Goal: Task Accomplishment & Management: Manage account settings

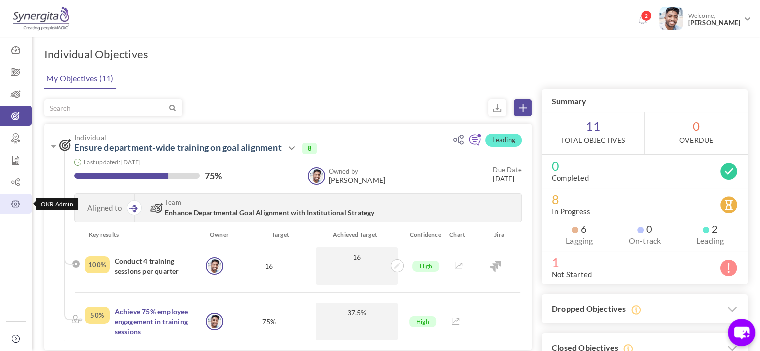
click at [12, 202] on icon at bounding box center [16, 204] width 32 height 10
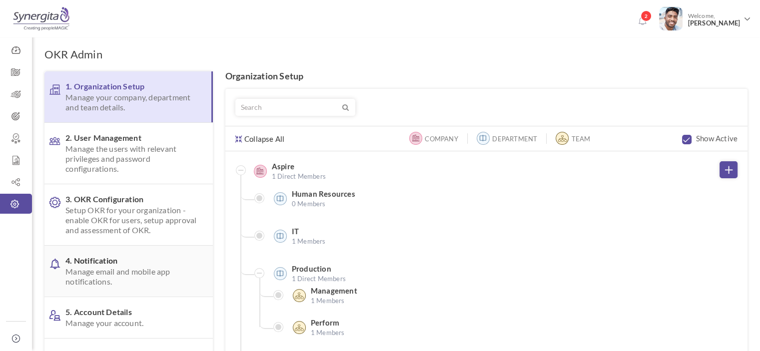
click at [127, 275] on span "Manage email and mobile app notifications." at bounding box center [130, 277] width 131 height 20
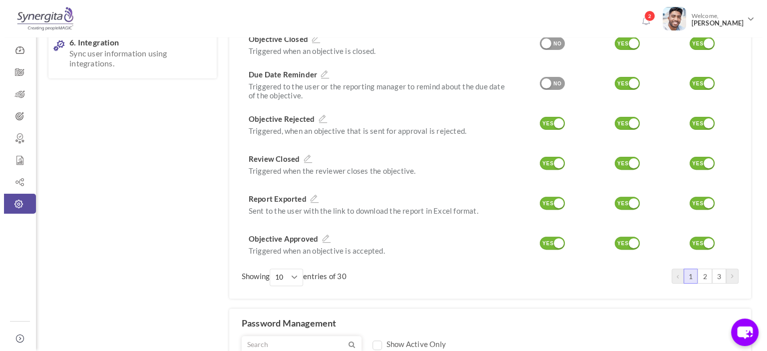
scroll to position [293, 0]
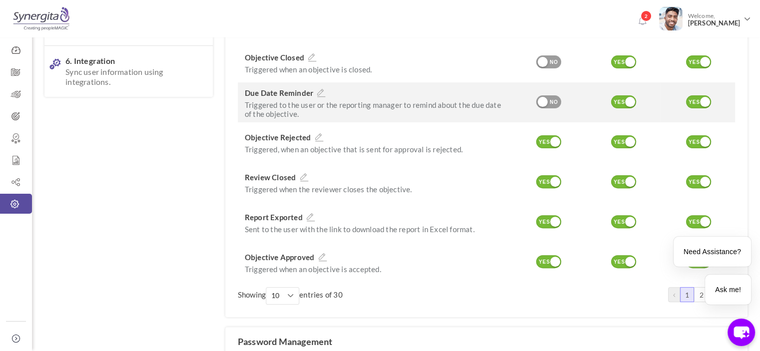
click at [369, 107] on p "Triggered to the user or the reporting manager to remind about the due date of …" at bounding box center [375, 109] width 260 height 18
click at [332, 100] on p "Triggered to the user or the reporting manager to remind about the due date of …" at bounding box center [375, 109] width 260 height 18
click at [320, 89] on div "Due Date Reminder Triggered to the user or the reporting manager to remind abou…" at bounding box center [375, 102] width 260 height 32
click at [317, 88] on icon at bounding box center [321, 92] width 13 height 9
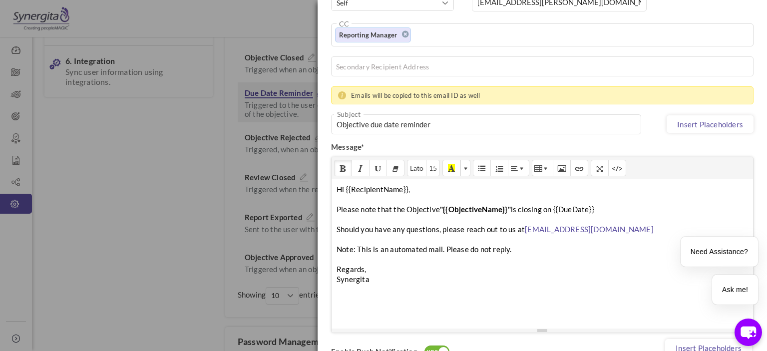
scroll to position [173, 0]
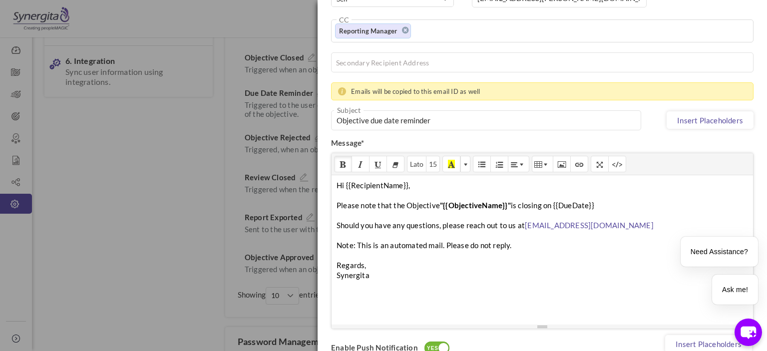
click at [358, 202] on div "Hi {{RecipientName}}, Please note that the Objective "{{ObjectiveName}}" is clo…" at bounding box center [543, 250] width 422 height 150
copy div "Hi {{RecipientName}}, Please note that the Objective "{{ObjectiveName}}" is clo…"
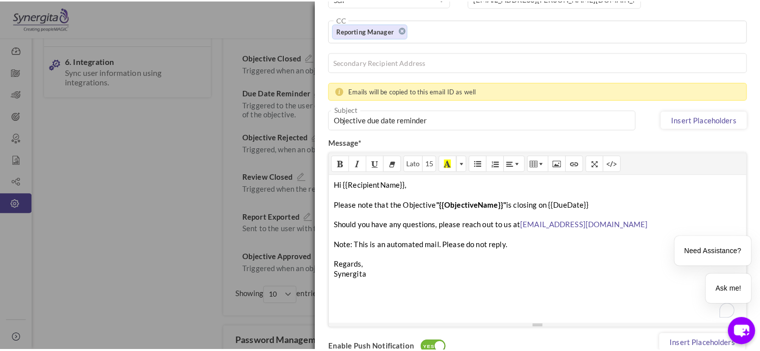
scroll to position [276, 0]
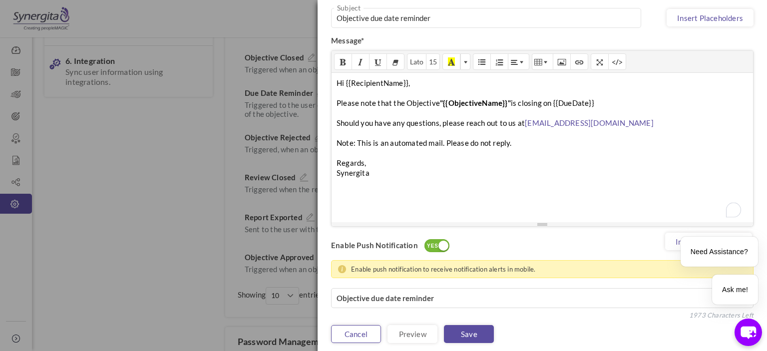
click at [361, 329] on link "Cancel" at bounding box center [356, 334] width 50 height 18
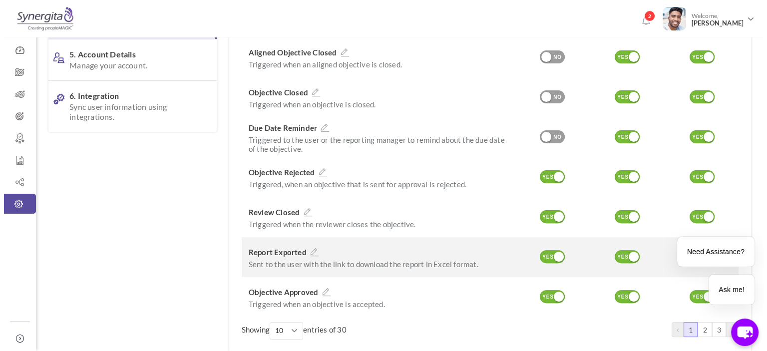
scroll to position [257, 0]
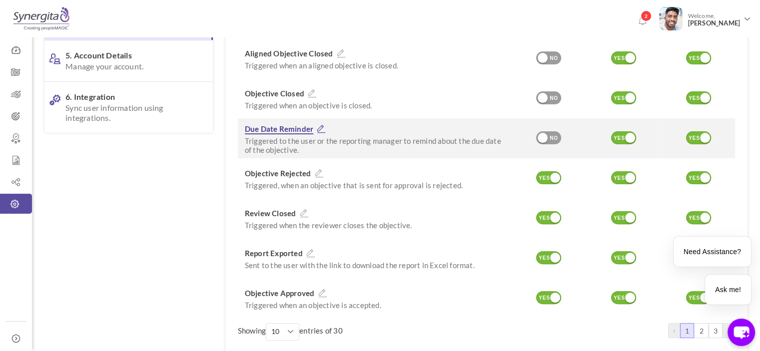
click at [318, 124] on icon at bounding box center [321, 128] width 13 height 9
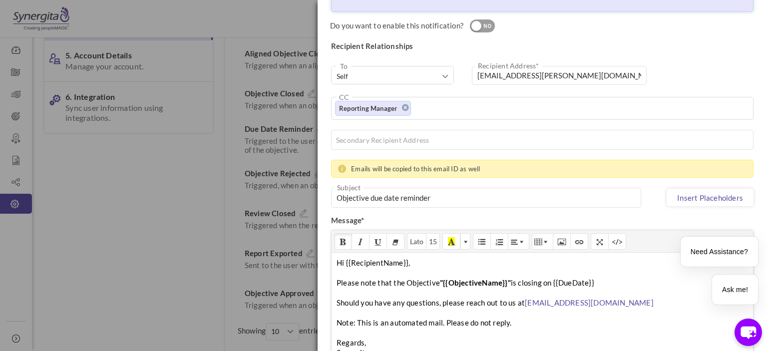
scroll to position [148, 0]
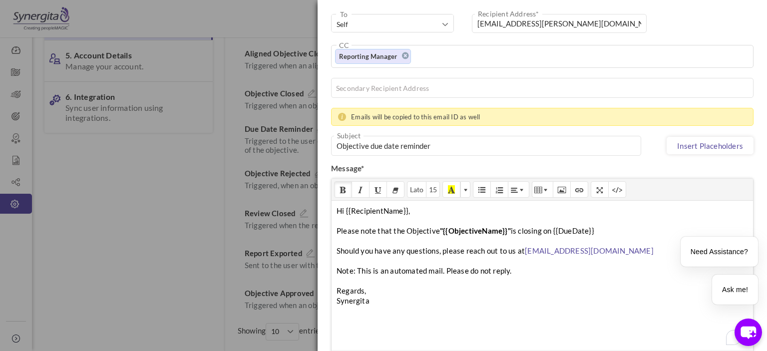
click at [362, 223] on div "Hi {{RecipientName}}, Please note that the Objective "{{ObjectiveName}}" is clo…" at bounding box center [543, 275] width 422 height 150
copy div "Hi {{RecipientName}}, Please note that the Objective "{{ObjectiveName}}" is clo…"
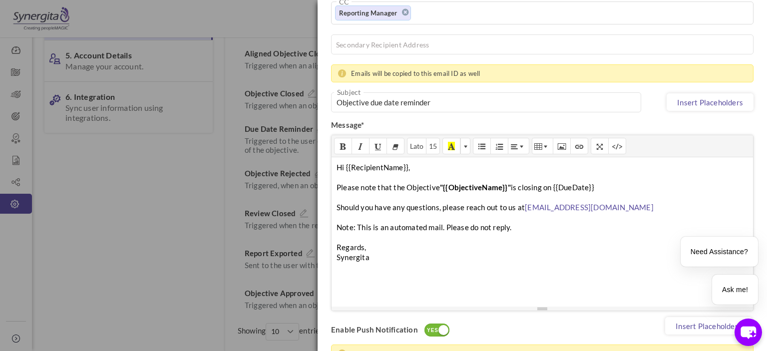
scroll to position [194, 0]
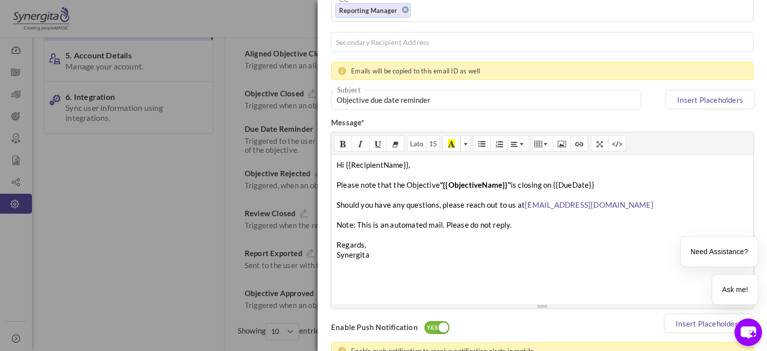
click at [321, 176] on form "Do you want to enable this notification? YES NO Recipient Relationships To --Se…" at bounding box center [543, 169] width 450 height 511
click at [282, 223] on div "× Manage Notification Email Microsoft Teams Slack Due Date Reminder Triggered t…" at bounding box center [383, 175] width 767 height 351
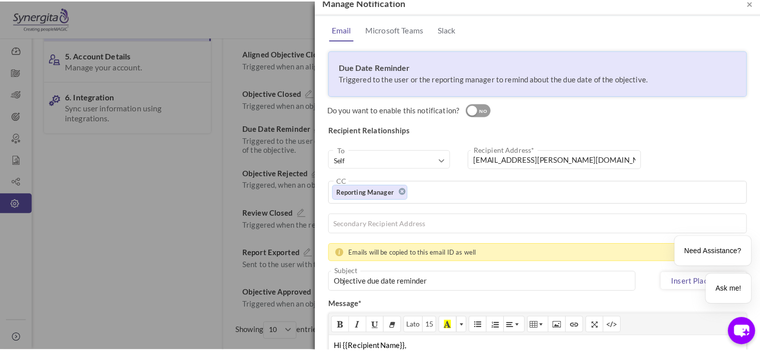
scroll to position [8, 0]
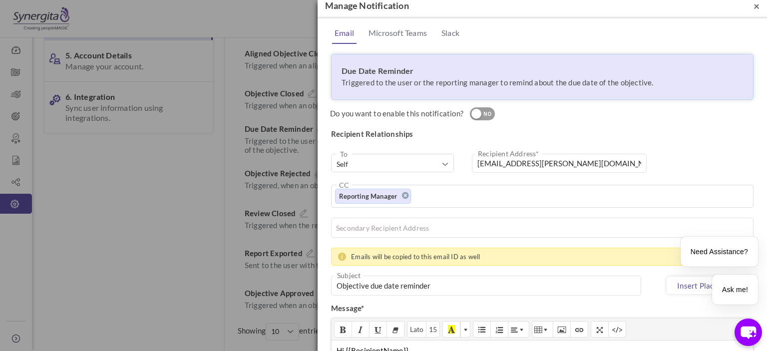
click at [754, 6] on span "×" at bounding box center [757, 6] width 6 height 12
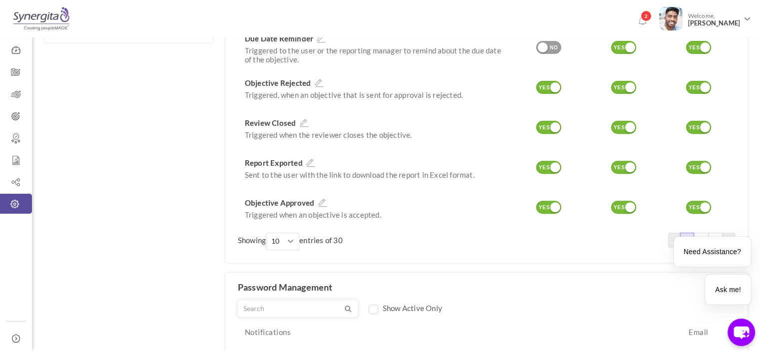
scroll to position [351, 0]
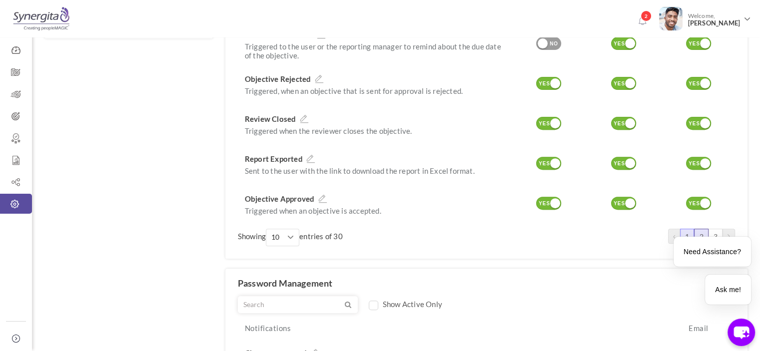
click at [705, 229] on link "2" at bounding box center [701, 236] width 14 height 15
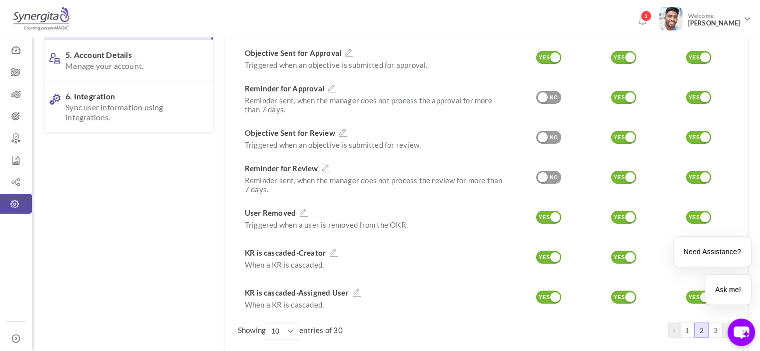
scroll to position [264, 0]
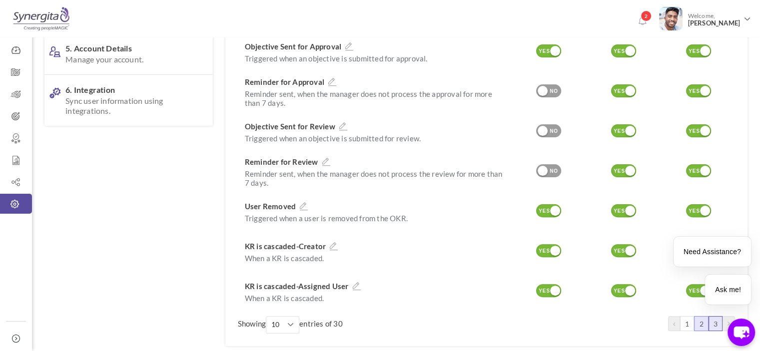
click at [720, 316] on link "3" at bounding box center [715, 323] width 14 height 15
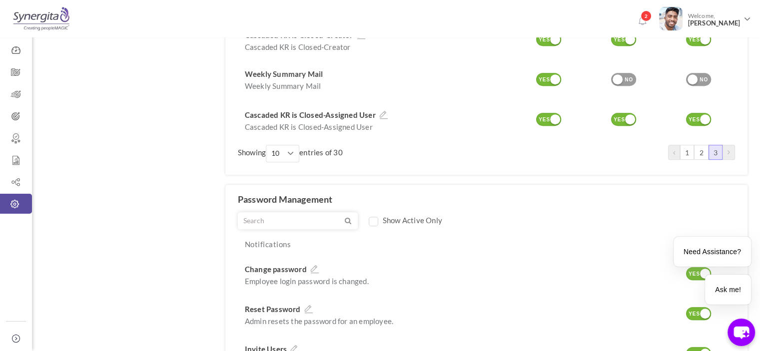
scroll to position [440, 0]
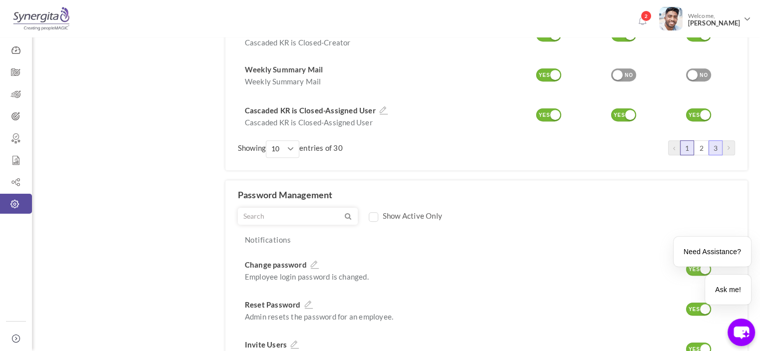
click at [685, 140] on link "1" at bounding box center [687, 147] width 14 height 15
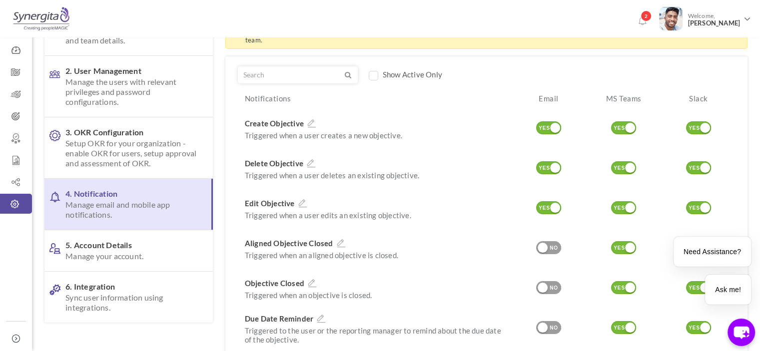
scroll to position [66, 0]
